Goal: Find specific page/section: Find specific page/section

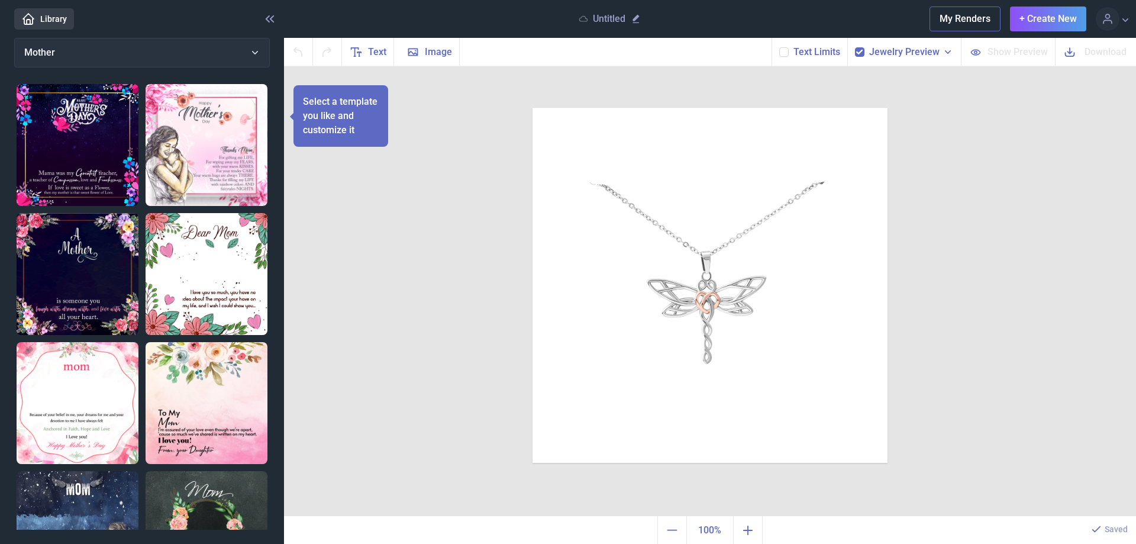
click at [863, 51] on use at bounding box center [859, 52] width 7 height 5
click at [855, 47] on input "checkbox" at bounding box center [854, 47] width 1 height 1
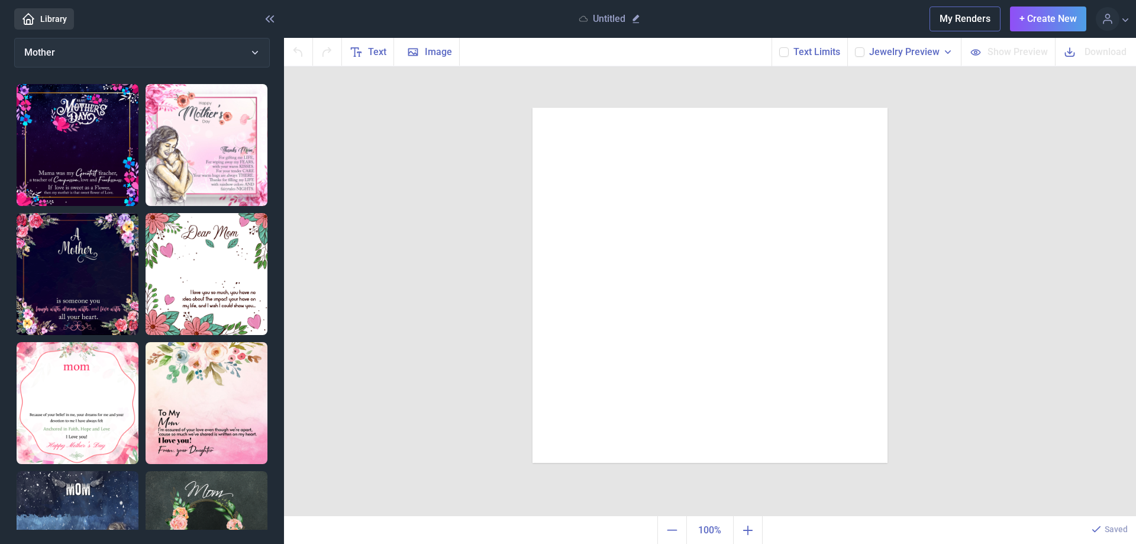
click at [863, 51] on use at bounding box center [859, 52] width 7 height 5
click at [855, 47] on input "checkbox" at bounding box center [854, 47] width 1 height 1
drag, startPoint x: 705, startPoint y: 285, endPoint x: 926, endPoint y: 204, distance: 235.6
click at [926, 204] on div "Duplicate Delete Backwards > Forward" at bounding box center [710, 291] width 852 height 450
click at [861, 53] on use at bounding box center [859, 52] width 7 height 5
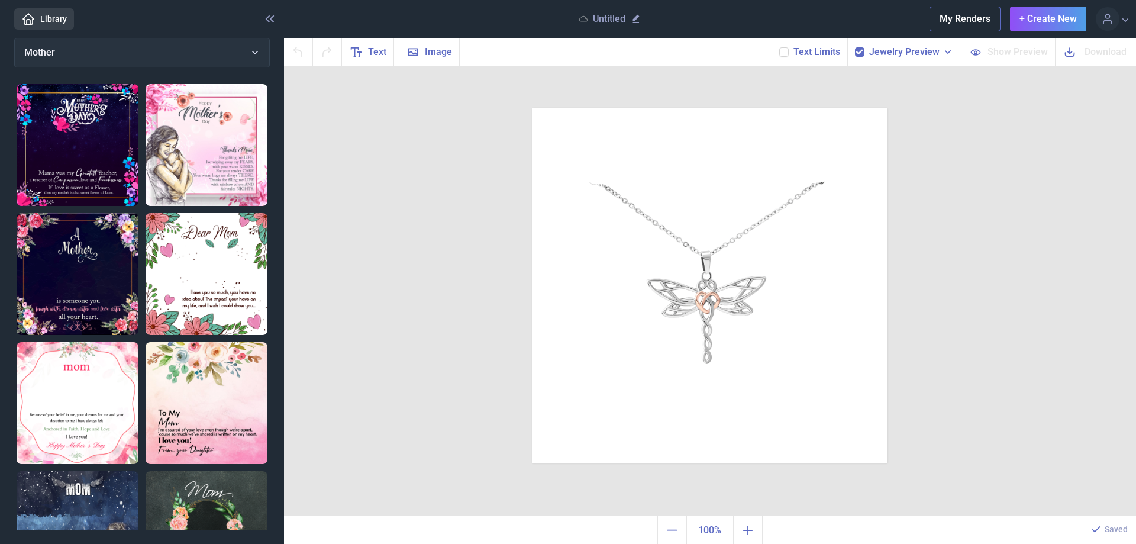
click at [855, 47] on input "checkbox" at bounding box center [854, 47] width 1 height 1
checkbox input "false"
click at [56, 18] on link "Library" at bounding box center [44, 18] width 60 height 21
